Goal: Information Seeking & Learning: Learn about a topic

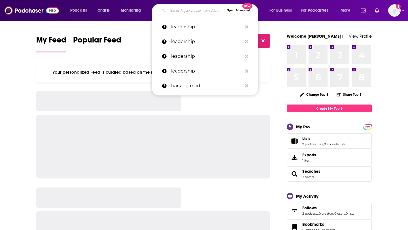
click at [193, 13] on input "Search podcasts, credits, & more..." at bounding box center [196, 10] width 57 height 9
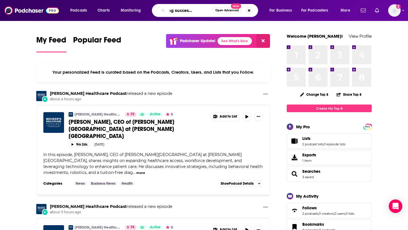
scroll to position [0, 22]
type input "designing successful startups"
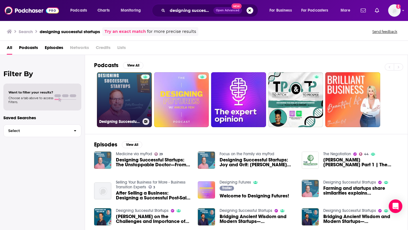
click at [125, 101] on link "Designing Successful Startups" at bounding box center [124, 99] width 55 height 55
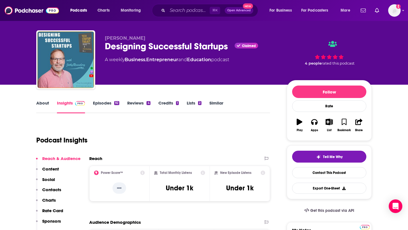
scroll to position [8, 0]
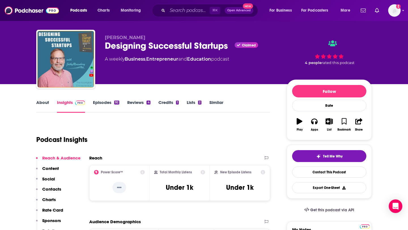
click at [101, 103] on link "Episodes 92" at bounding box center [106, 106] width 26 height 13
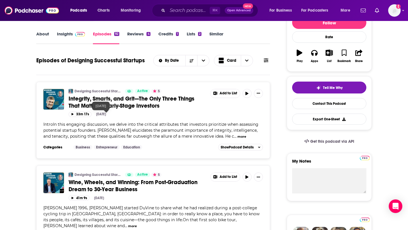
scroll to position [176, 0]
